Goal: Transaction & Acquisition: Purchase product/service

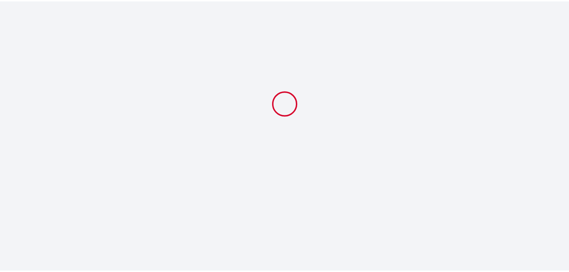
select select
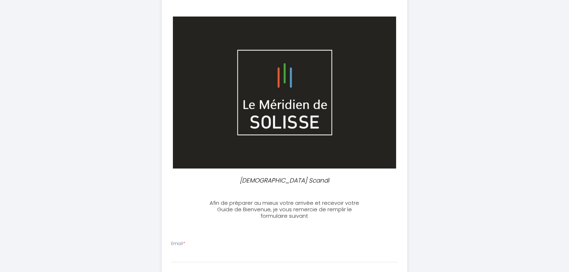
scroll to position [72, 0]
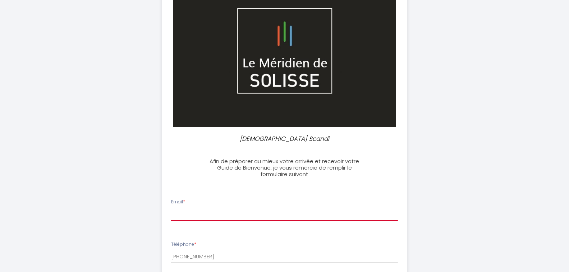
click at [180, 218] on input "Email *" at bounding box center [284, 214] width 227 height 13
type input "[PERSON_NAME][EMAIL_ADDRESS][DOMAIN_NAME]"
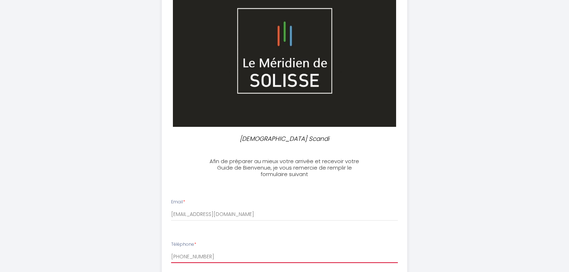
type input "0671272092"
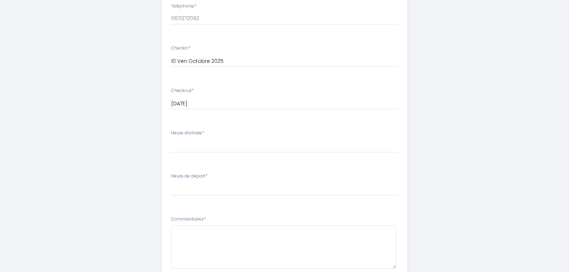
scroll to position [297, 0]
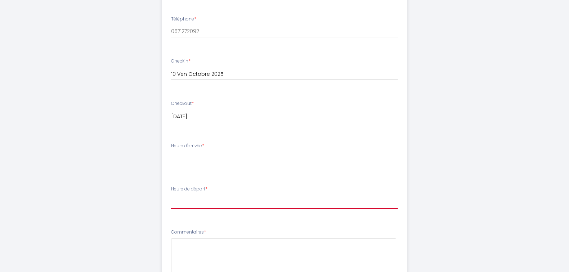
click at [175, 205] on select "00:00 00:30 01:00 01:30 02:00 02:30 03:00 03:30 04:00 04:30 05:00 05:30 06:00 0…" at bounding box center [284, 202] width 227 height 14
select select "11:00"
click at [171, 195] on select "00:00 00:30 01:00 01:30 02:00 02:30 03:00 03:30 04:00 04:30 05:00 05:30 06:00 0…" at bounding box center [284, 202] width 227 height 14
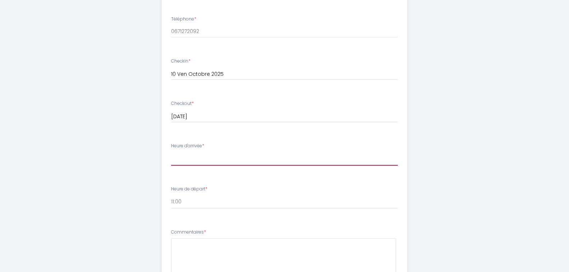
click at [185, 161] on select "15:00 15:30 16:00 16:30 17:00 17:30 18:00 18:30 19:00 19:30 20:00 20:30 21:00 2…" at bounding box center [284, 159] width 227 height 14
click at [171, 152] on select "15:00 15:30 16:00 16:30 17:00 17:30 18:00 18:30 19:00 19:30 20:00 20:30 21:00 2…" at bounding box center [284, 159] width 227 height 14
click at [179, 160] on select "15:00 15:30 16:00 16:30 17:00 17:30 18:00 18:30 19:00 19:30 20:00 20:30 21:00 2…" at bounding box center [284, 159] width 227 height 14
select select "15:00"
click at [171, 152] on select "15:00 15:30 16:00 16:30 17:00 17:30 18:00 18:30 19:00 19:30 20:00 20:30 21:00 2…" at bounding box center [284, 159] width 227 height 14
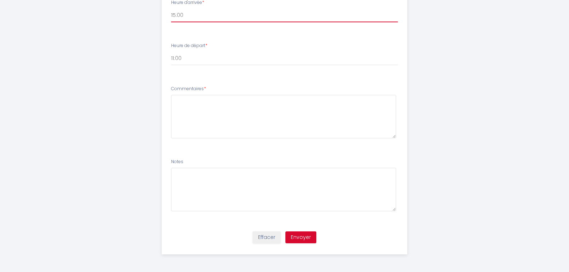
scroll to position [441, 0]
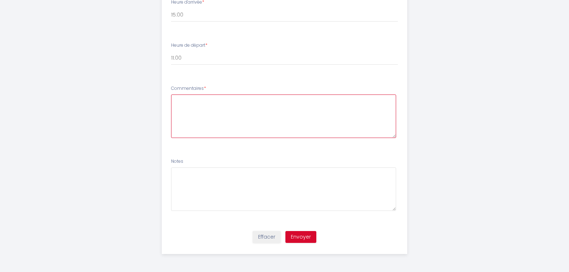
click at [184, 105] on textarea at bounding box center [283, 117] width 225 height 44
click at [247, 103] on textarea "demande pour une nuit supplementaire au Zen SCANDI" at bounding box center [283, 117] width 225 height 44
click at [254, 100] on textarea "demande pour une nuit supplementaire au Zen SCANDI" at bounding box center [283, 117] width 225 height 44
click at [332, 102] on textarea "demande pour une nuit supplémentaire au Zen SCANDI" at bounding box center [283, 117] width 225 height 44
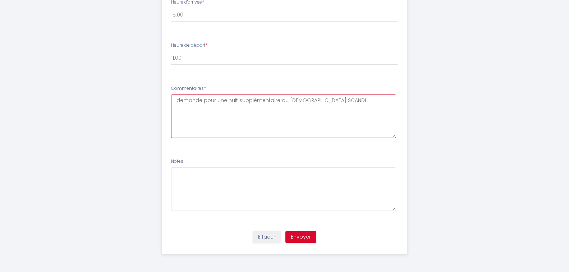
type textarea "demande pour une nuit supplémentaire au Zen SCANDI"
click at [303, 238] on button "Envoyer" at bounding box center [300, 237] width 31 height 12
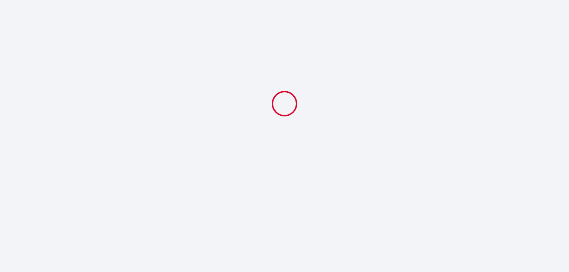
scroll to position [0, 0]
select select "11:00"
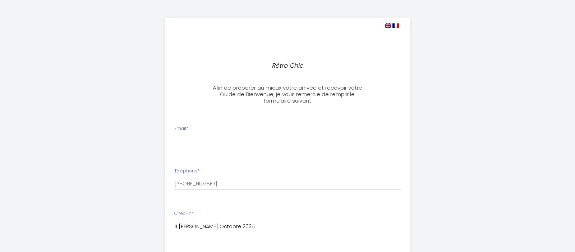
select select
click at [176, 145] on input "Email *" at bounding box center [284, 140] width 227 height 13
type input "[PERSON_NAME][EMAIL_ADDRESS][DOMAIN_NAME]"
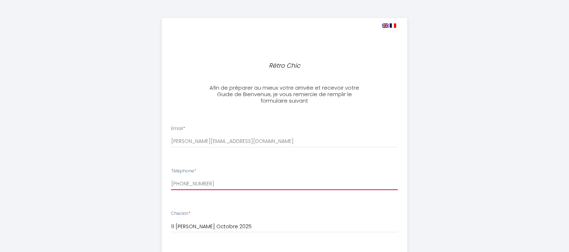
type input "0671272092"
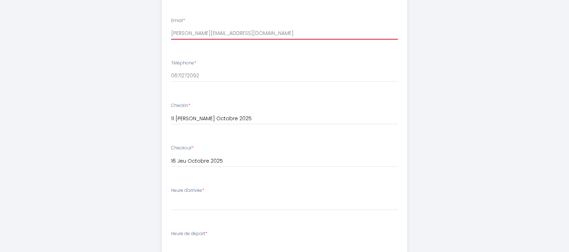
scroll to position [144, 0]
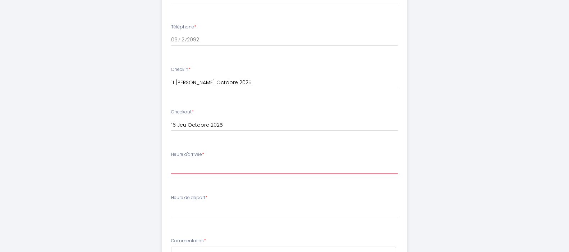
click at [173, 171] on select "15:00 15:30 16:00 16:30 17:00 17:30 18:00 18:30 19:00 19:30 20:00 20:30 21:00 2…" at bounding box center [284, 167] width 227 height 14
select select "15:00"
click at [171, 160] on select "15:00 15:30 16:00 16:30 17:00 17:30 18:00 18:30 19:00 19:30 20:00 20:30 21:00 2…" at bounding box center [284, 167] width 227 height 14
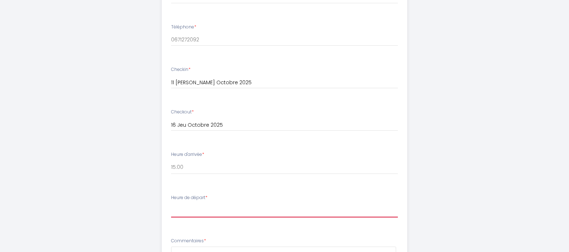
click at [178, 215] on select "00:00 00:30 01:00 01:30 02:00 02:30 03:00 03:30 04:00 04:30 05:00 05:30 06:00 0…" at bounding box center [284, 211] width 227 height 14
select select "11:00"
click at [171, 204] on select "00:00 00:30 01:00 01:30 02:00 02:30 03:00 03:30 04:00 04:30 05:00 05:30 06:00 0…" at bounding box center [284, 211] width 227 height 14
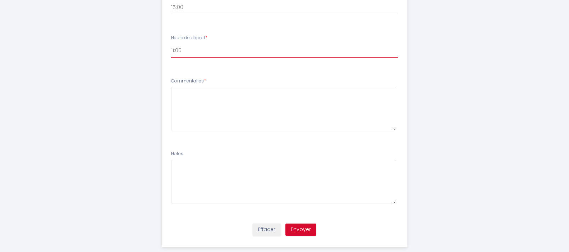
scroll to position [316, 0]
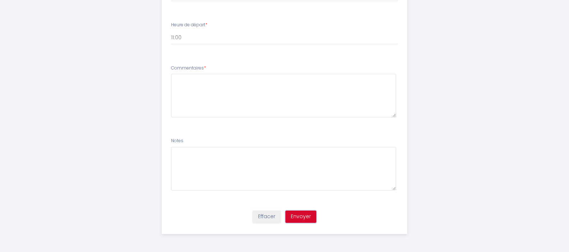
click at [302, 217] on button "Envoyer" at bounding box center [300, 216] width 31 height 12
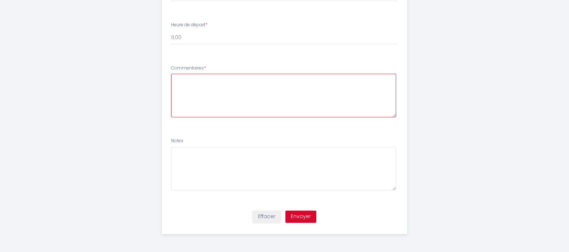
click at [177, 81] on textarea at bounding box center [283, 96] width 225 height 44
type textarea "5 nuits"
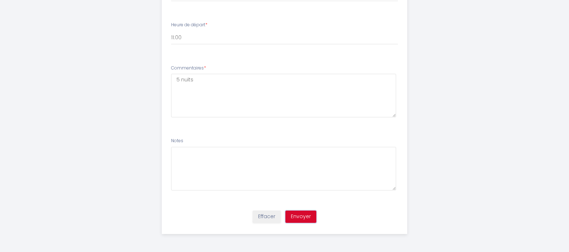
click at [297, 219] on button "Envoyer" at bounding box center [300, 216] width 31 height 12
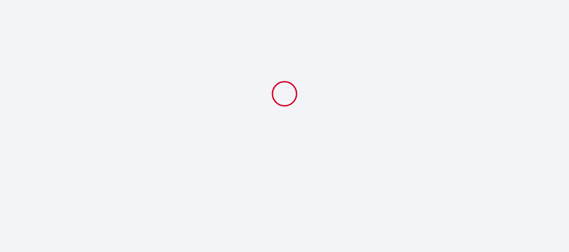
scroll to position [0, 0]
select select "11:00"
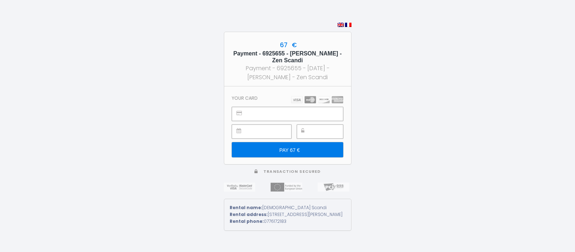
click at [310, 97] on img at bounding box center [317, 99] width 52 height 7
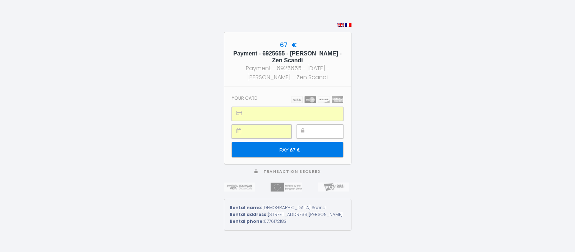
click at [283, 150] on input "PAY 67 €" at bounding box center [287, 149] width 111 height 15
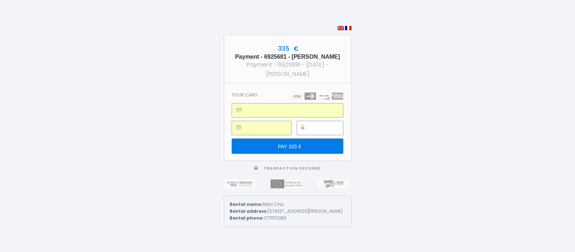
click at [312, 125] on div at bounding box center [320, 128] width 46 height 14
click at [283, 150] on input "PAY 335 €" at bounding box center [287, 145] width 111 height 15
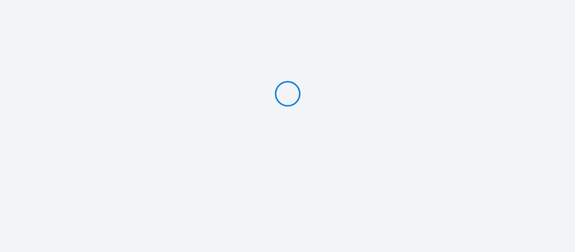
type input "PAY 335 €"
